Goal: Task Accomplishment & Management: Use online tool/utility

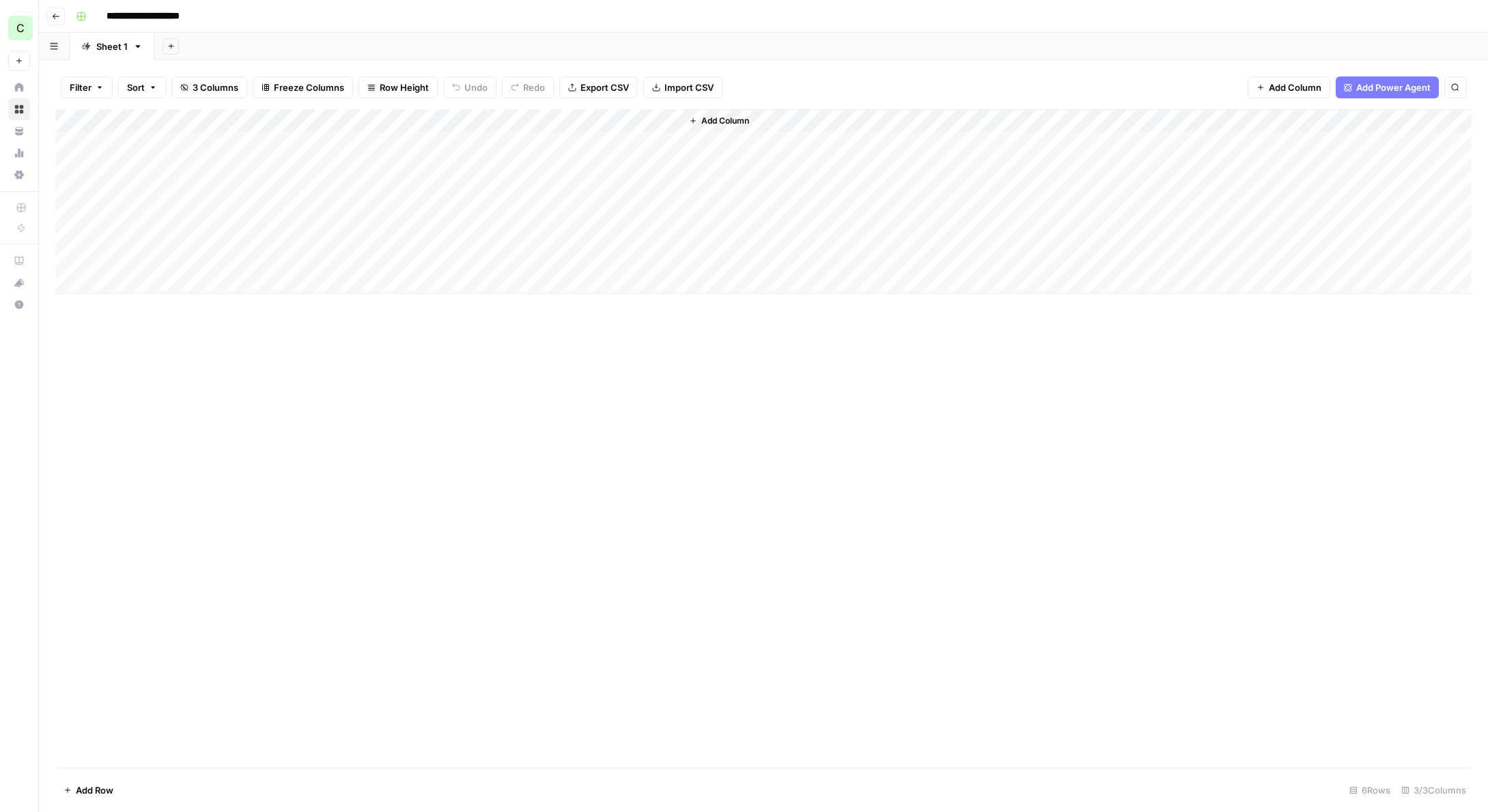
click at [434, 399] on div "Add Column" at bounding box center [763, 438] width 1417 height 658
click at [454, 239] on div "Add Column" at bounding box center [763, 201] width 1417 height 184
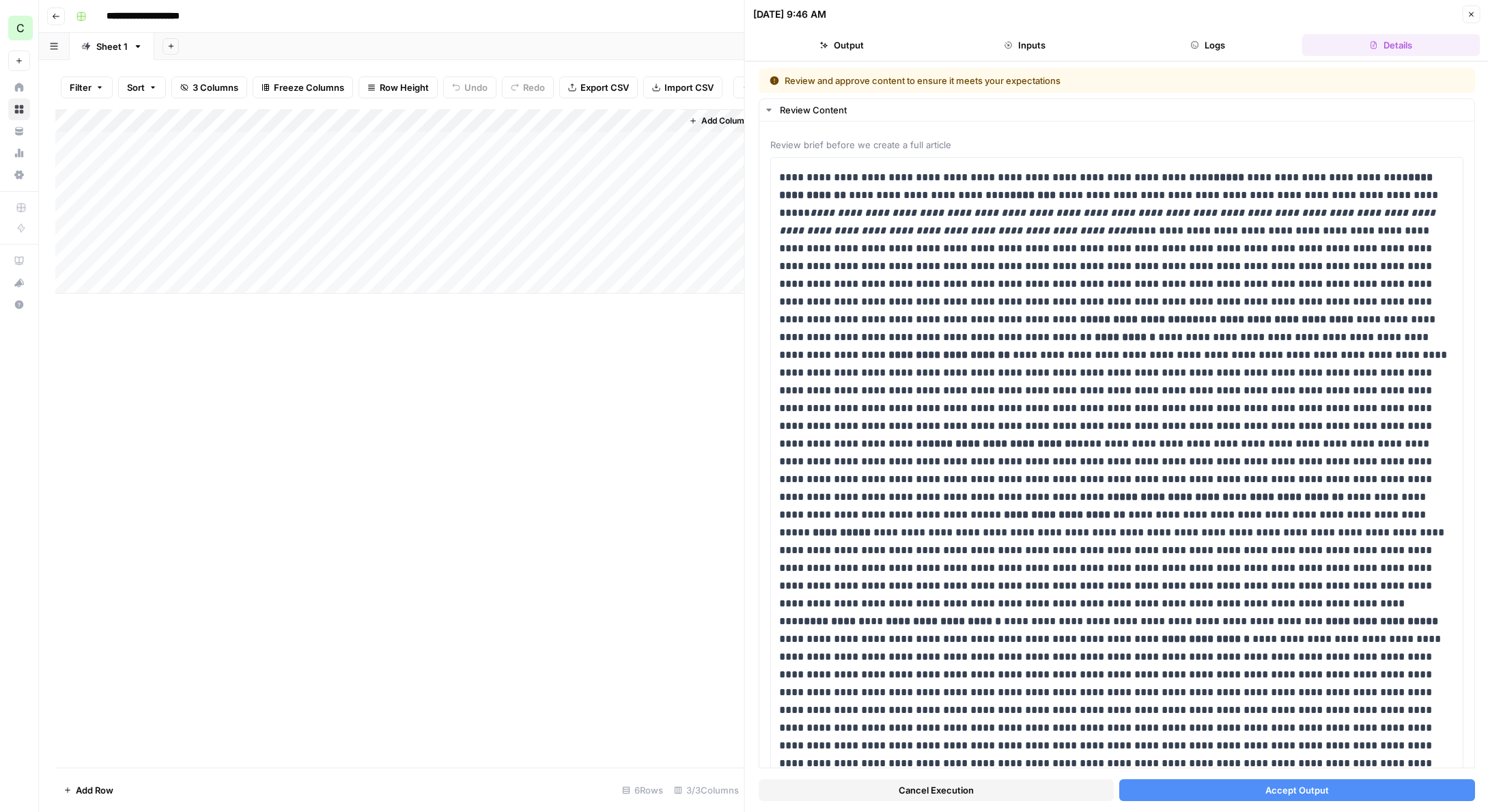
click at [990, 44] on button "Inputs" at bounding box center [1025, 45] width 178 height 22
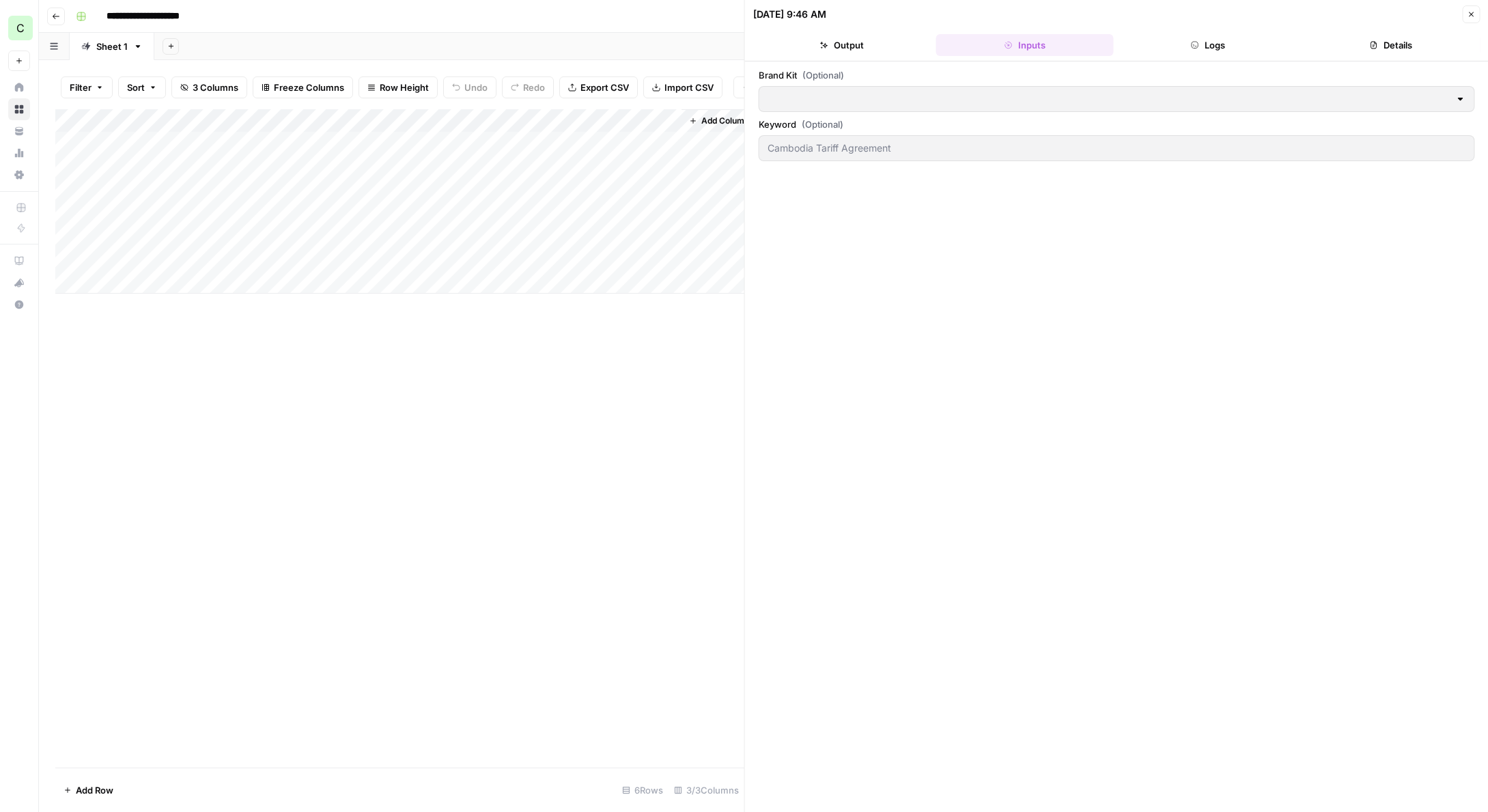
type input "Portless"
click at [881, 44] on button "Output" at bounding box center [842, 45] width 178 height 22
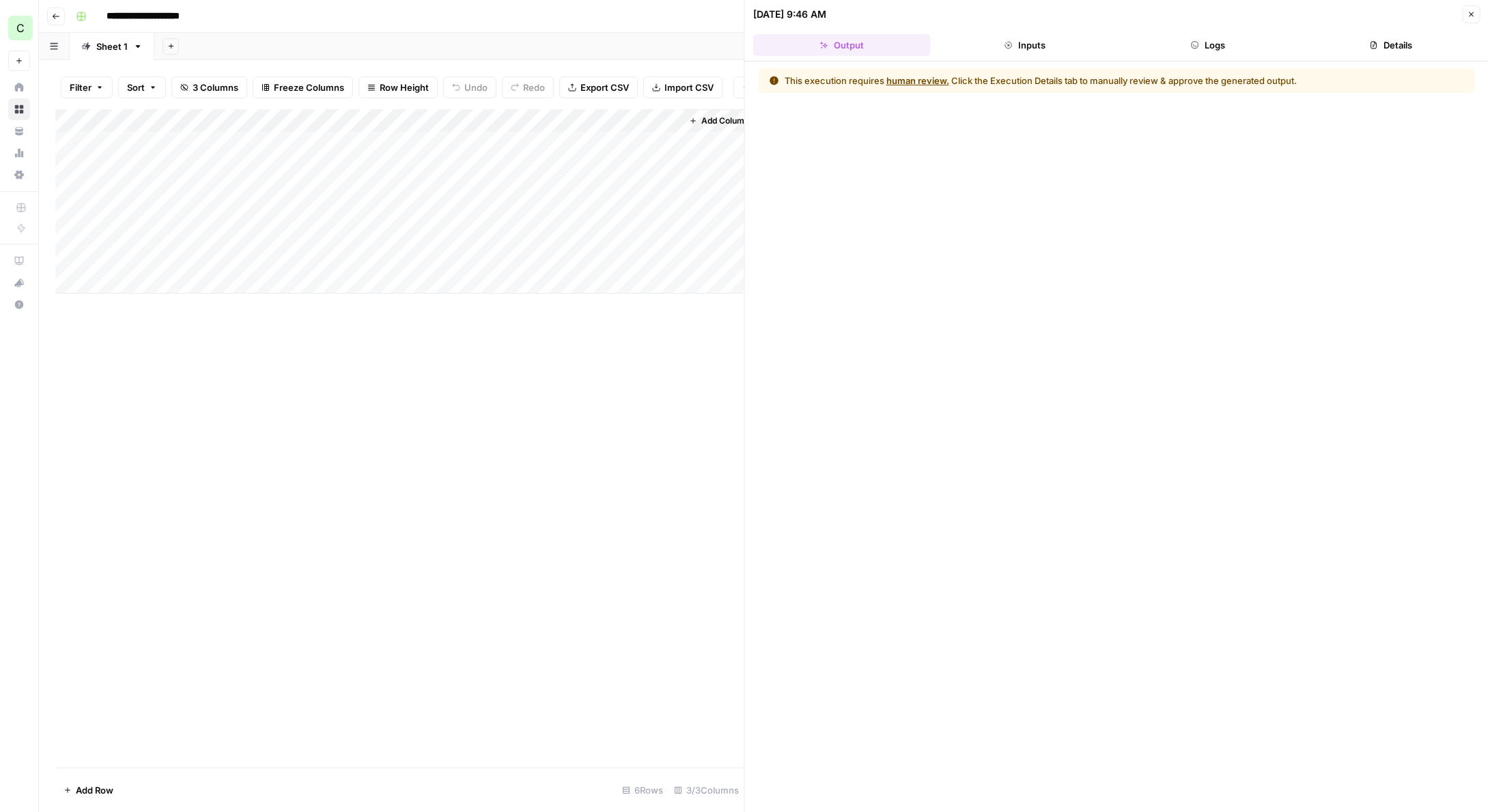
click at [1247, 50] on button "Logs" at bounding box center [1208, 45] width 178 height 22
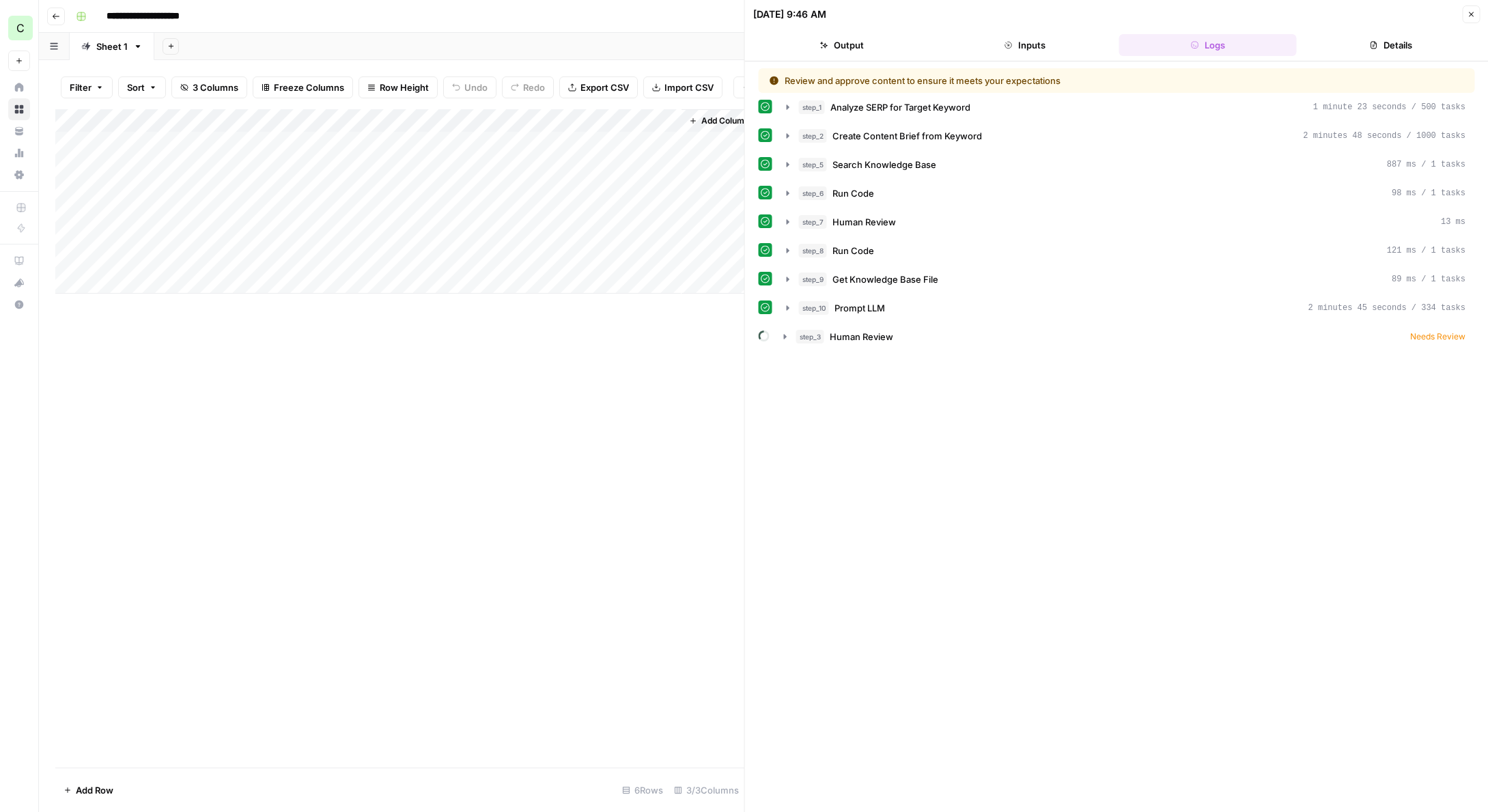
click at [1366, 42] on button "Details" at bounding box center [1391, 45] width 178 height 22
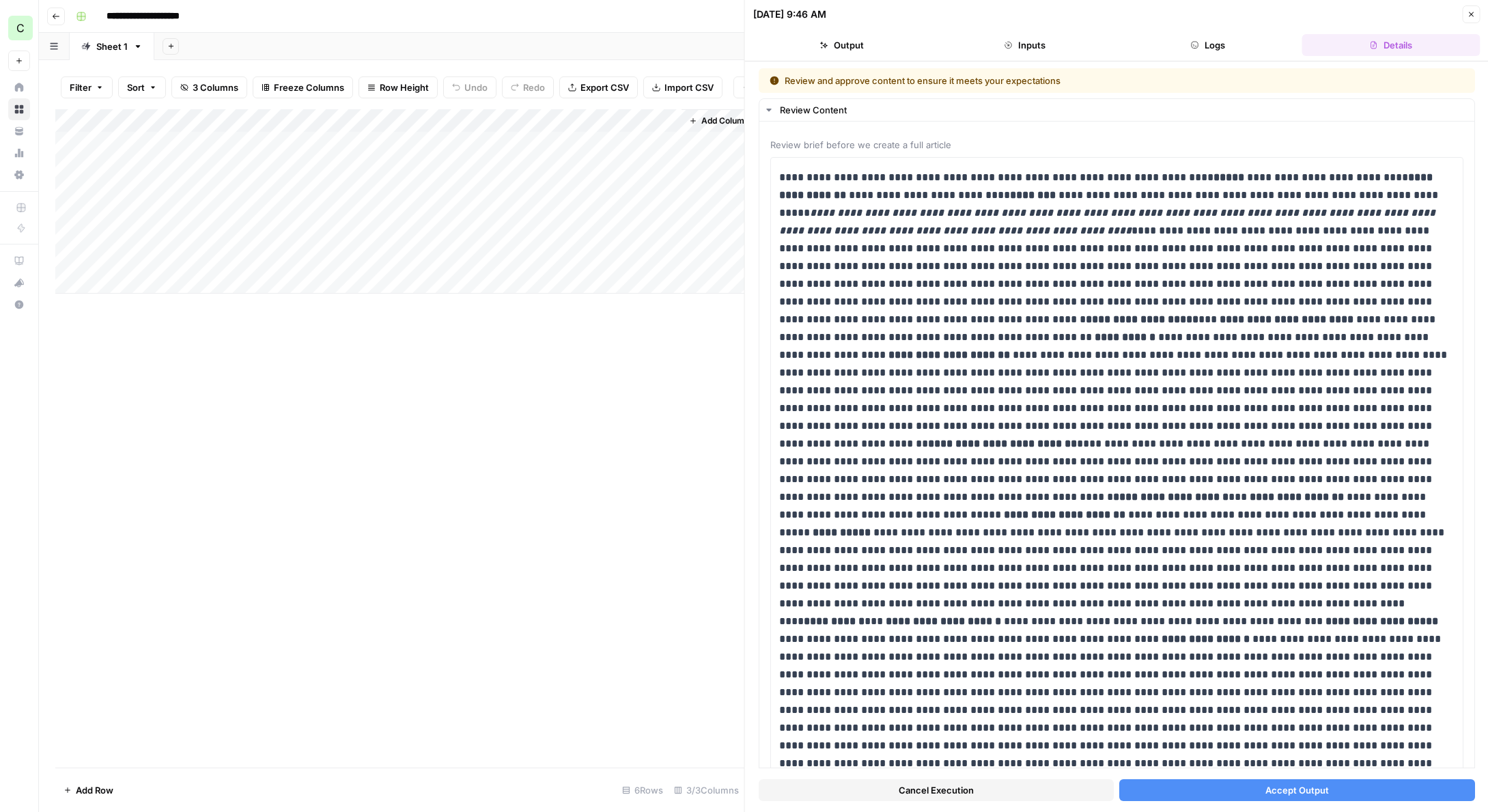
click at [1033, 47] on button "Inputs" at bounding box center [1025, 45] width 178 height 22
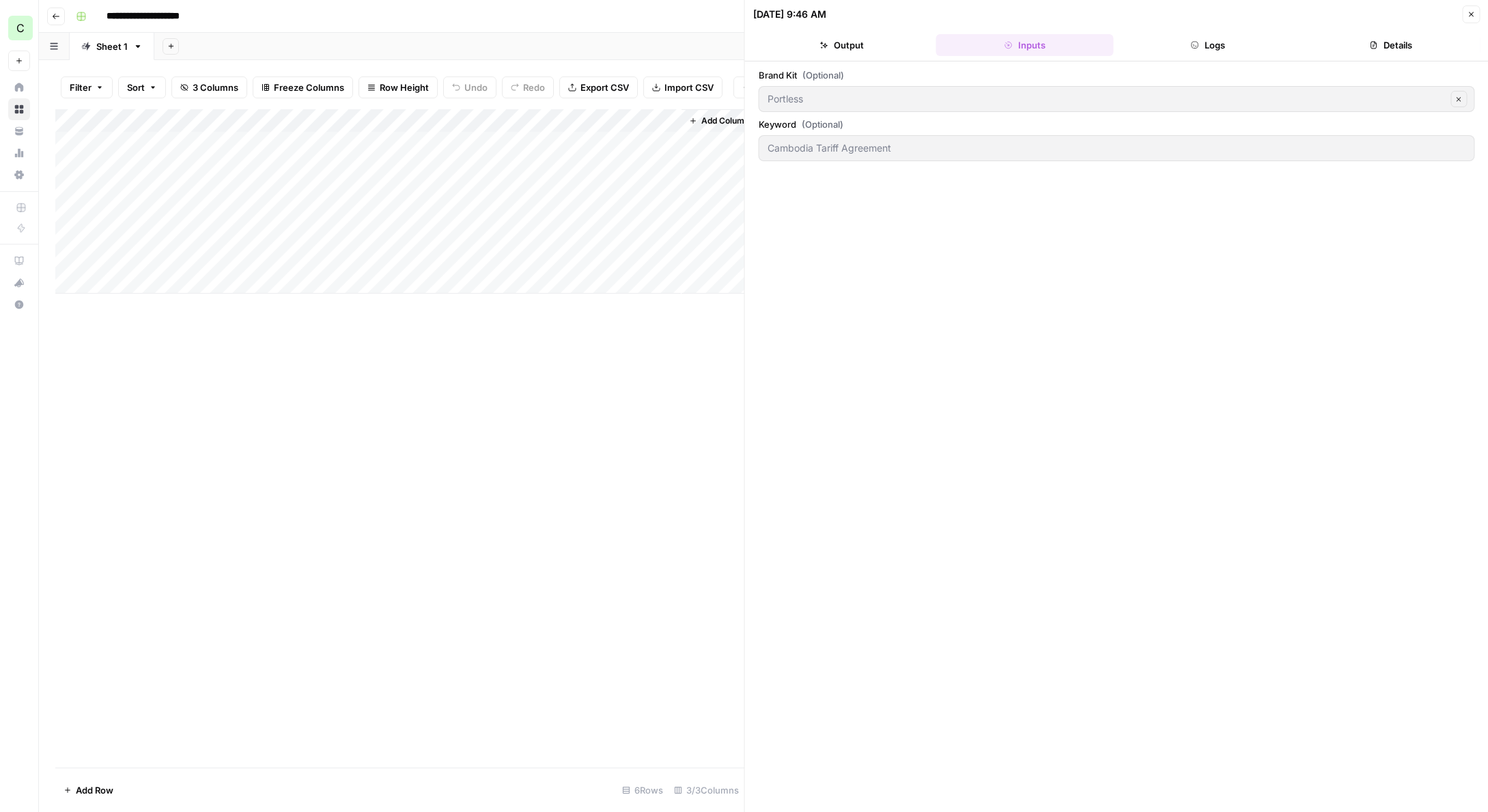
click at [896, 44] on button "Output" at bounding box center [842, 45] width 178 height 22
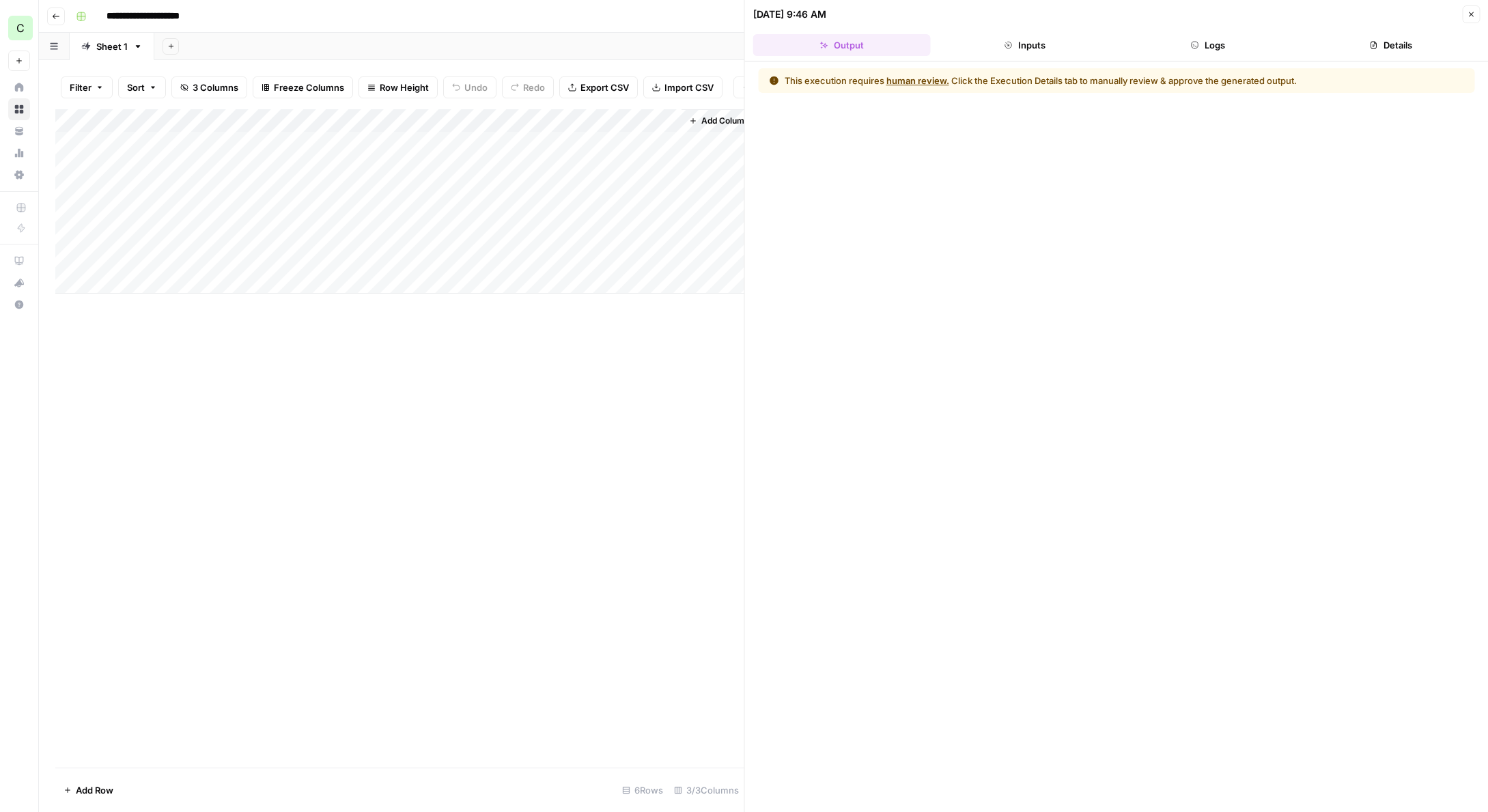
click at [451, 236] on div "Add Column" at bounding box center [399, 201] width 689 height 184
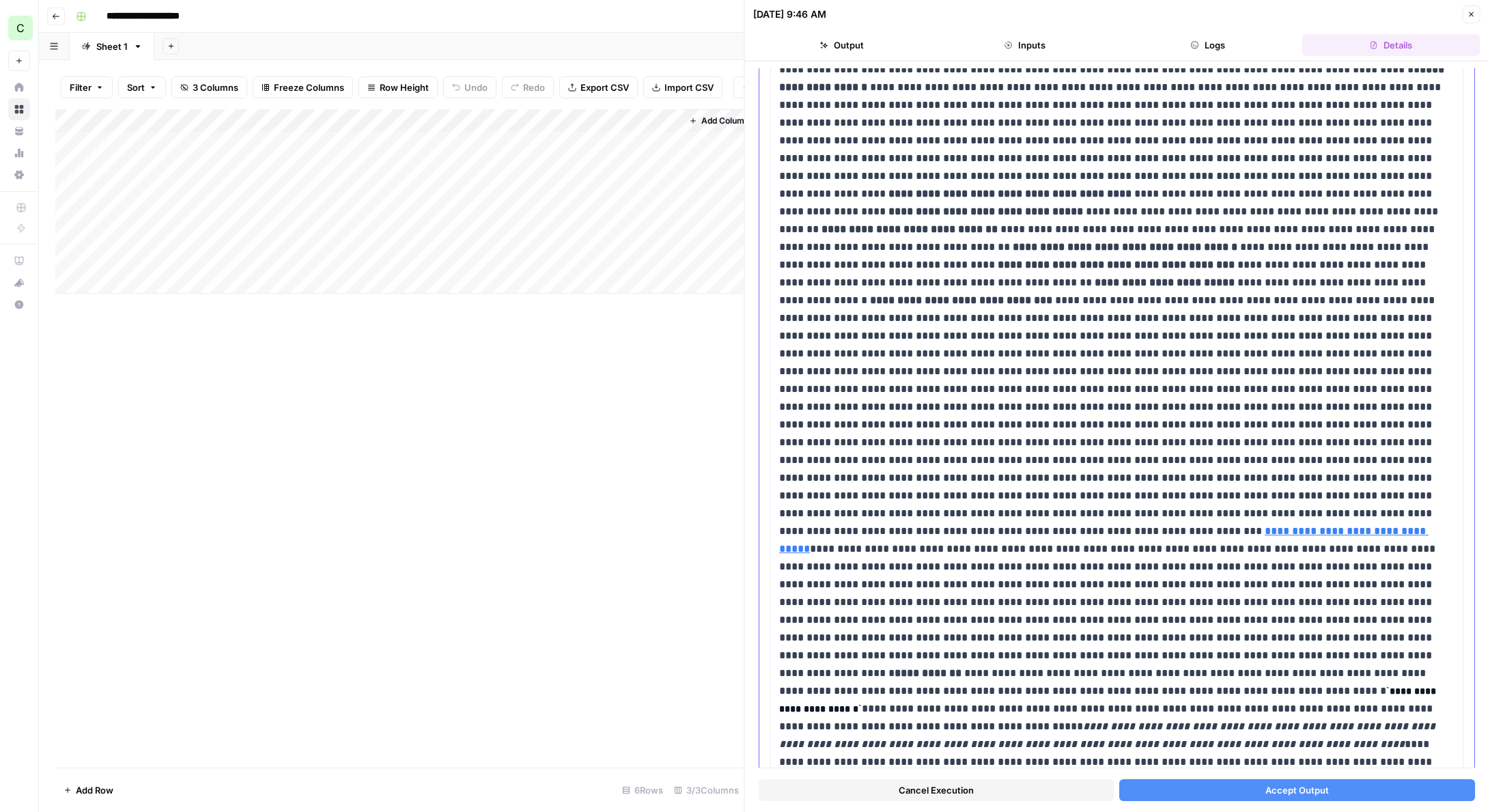
scroll to position [3569, 0]
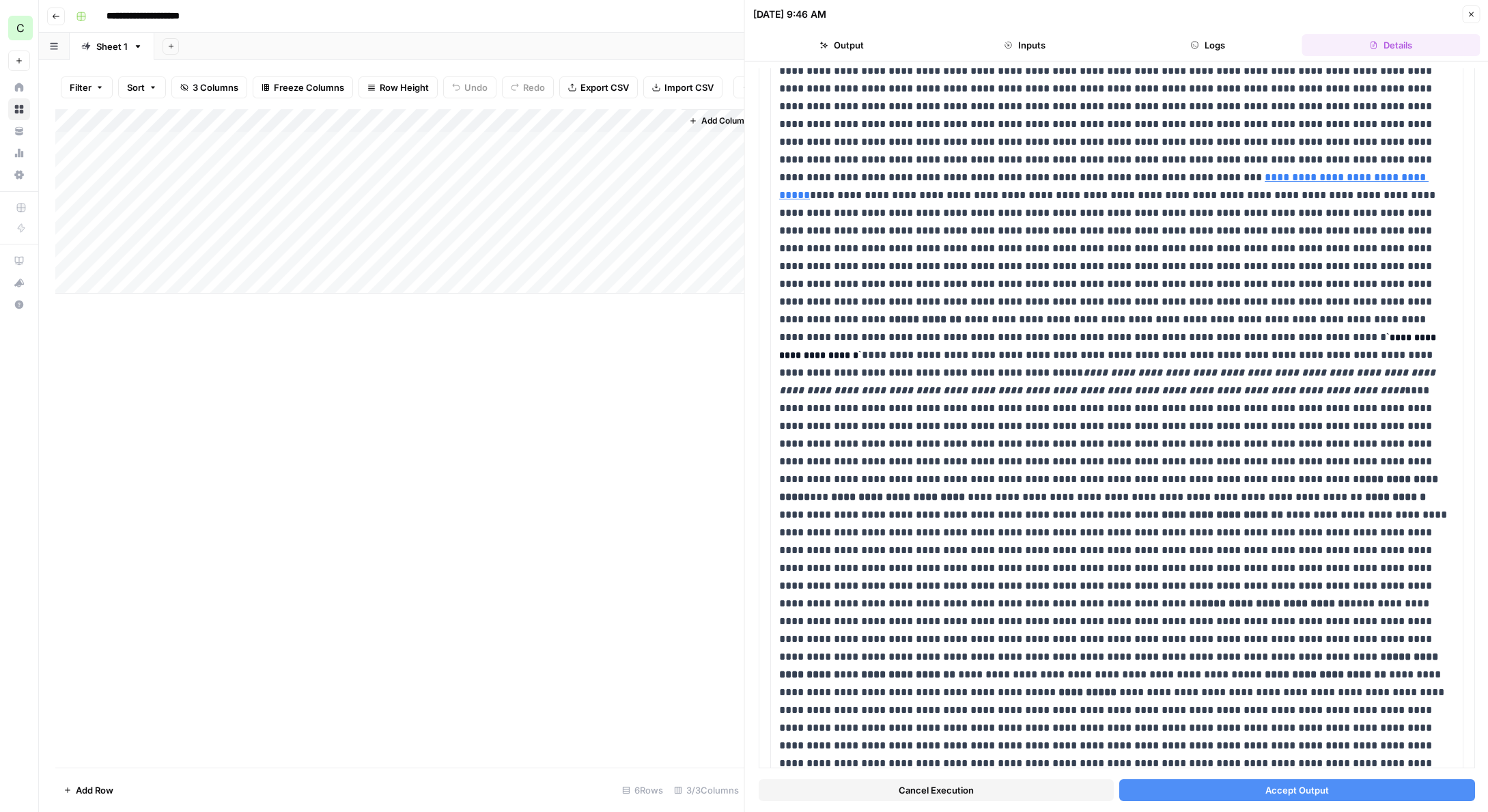
click at [1276, 792] on span "Accept Output" at bounding box center [1296, 790] width 63 height 14
